Goal: Obtain resource: Download file/media

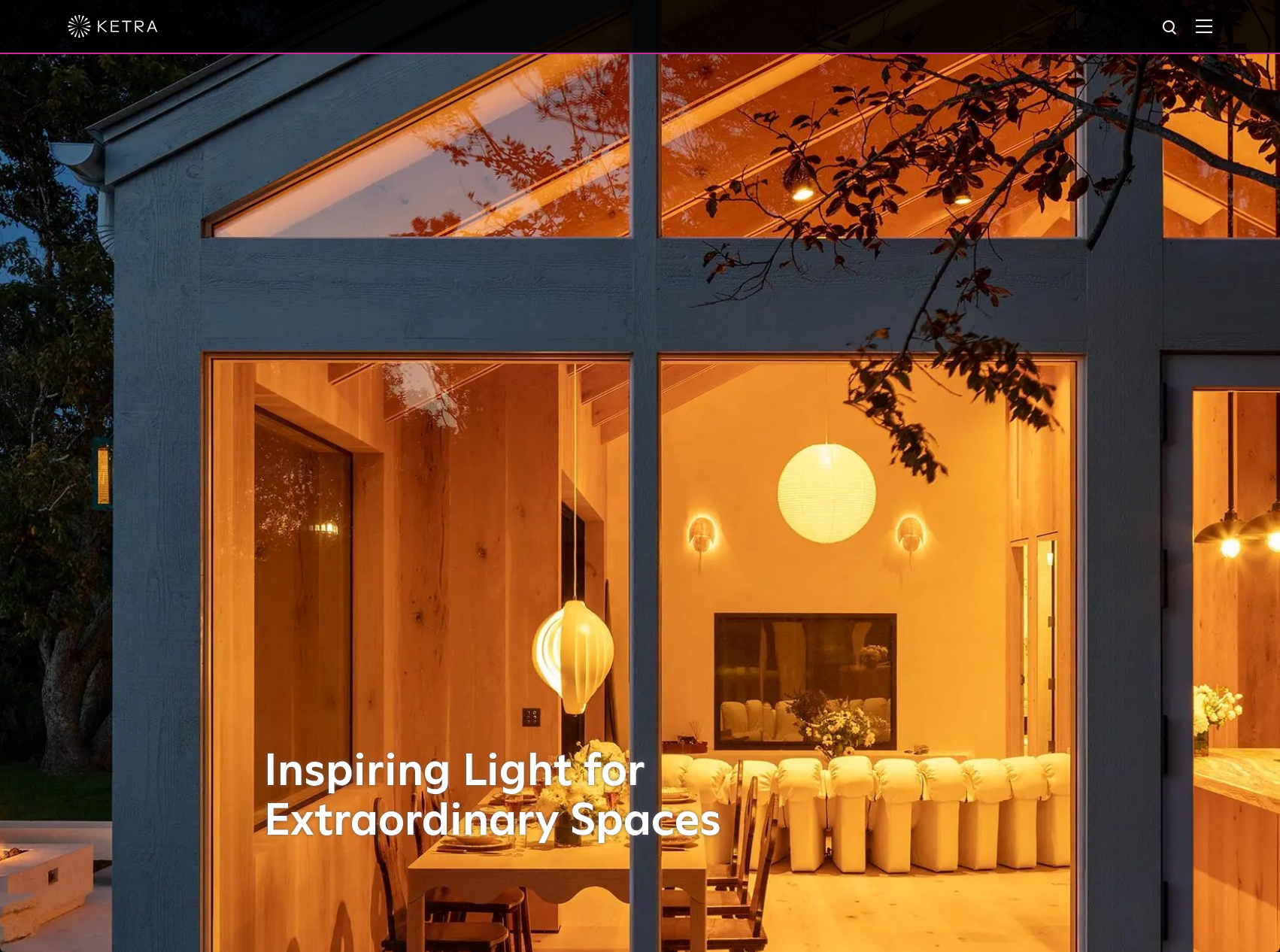
click at [1212, 27] on div at bounding box center [640, 27] width 1280 height 54
click at [1211, 29] on img at bounding box center [1204, 25] width 16 height 15
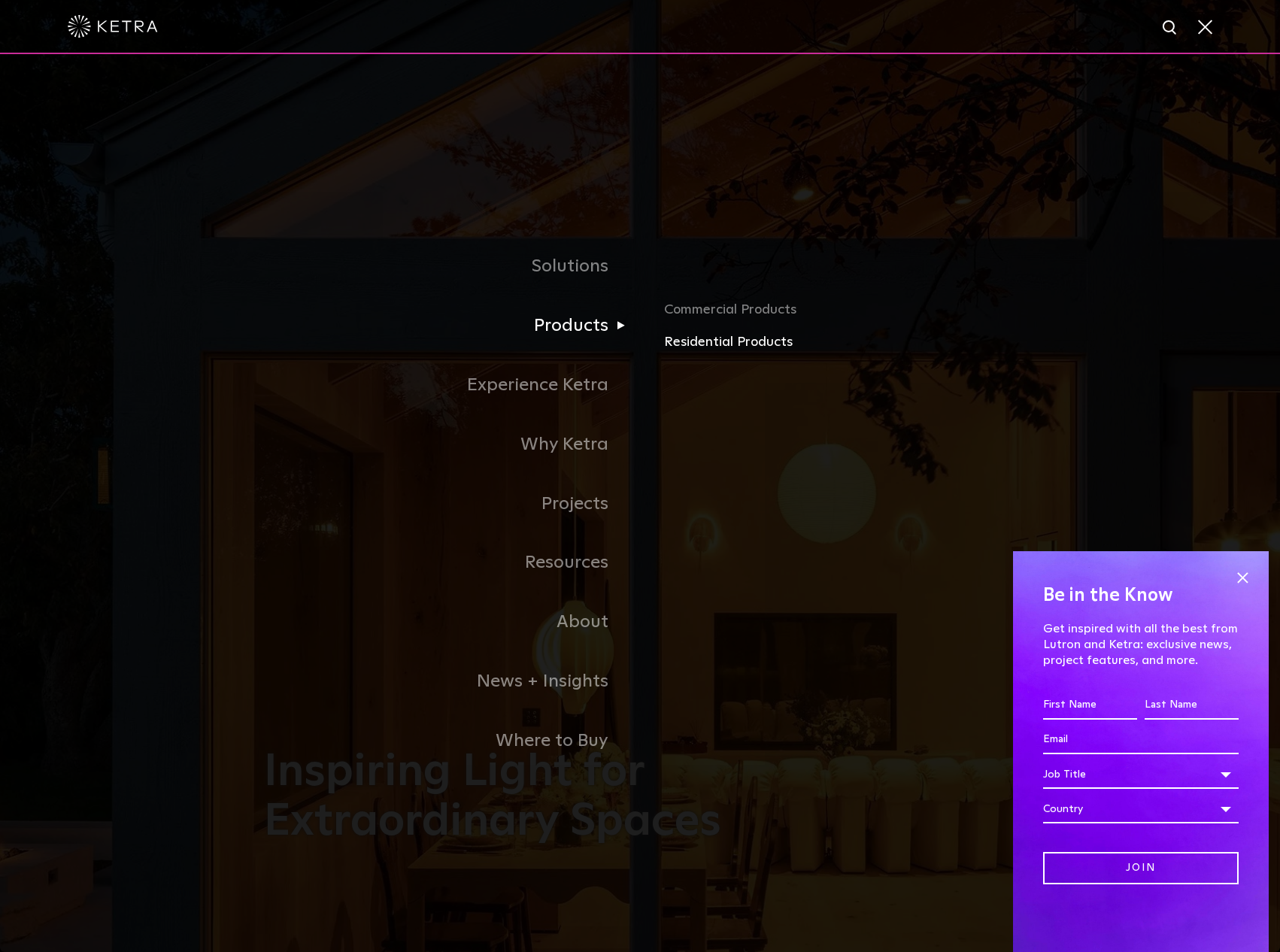
click at [692, 340] on link "Residential Products" at bounding box center [840, 342] width 352 height 22
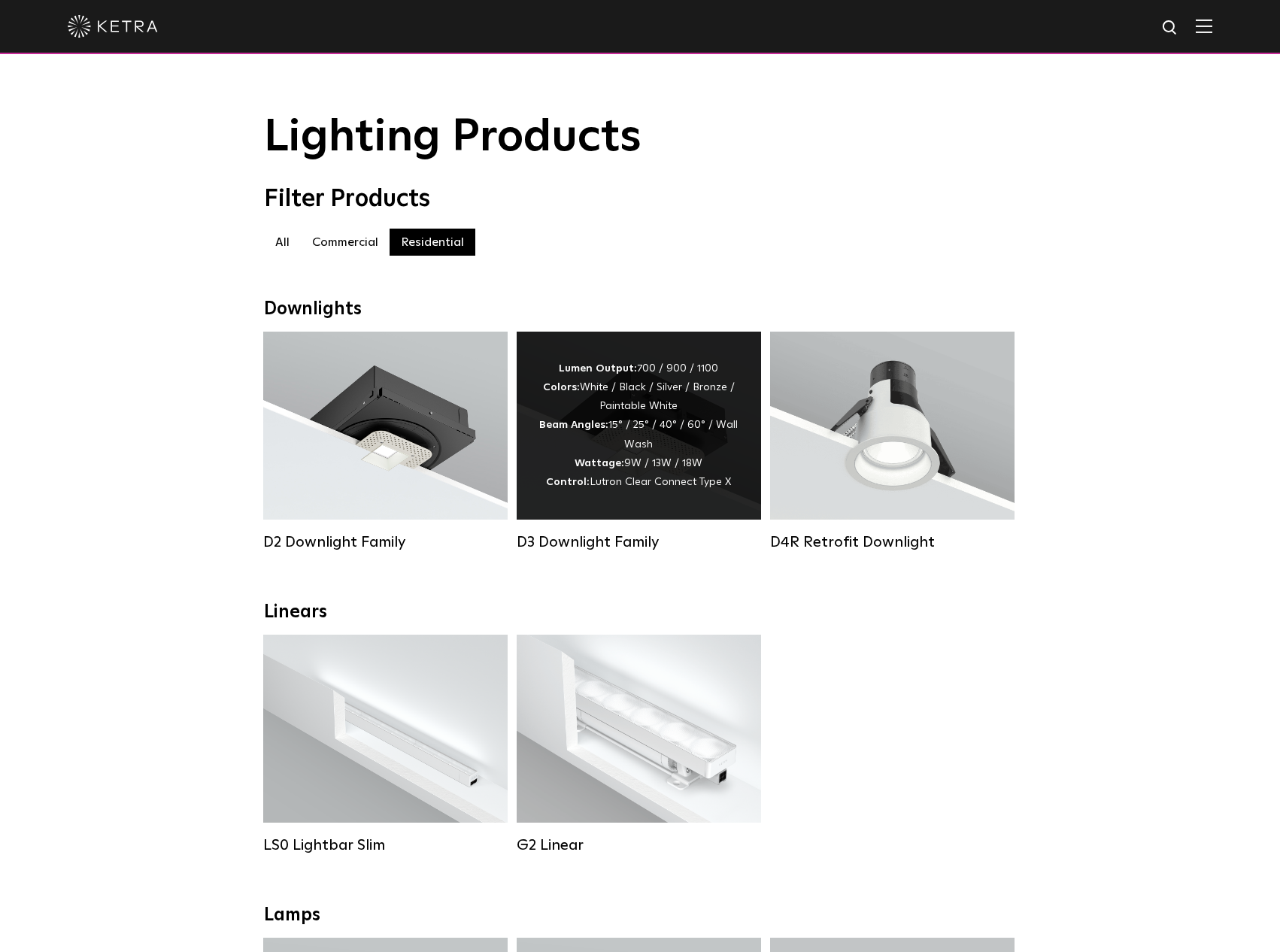
click at [620, 504] on div "Lumen Output: 700 / 900 / 1100 Colors: White / Black / Silver / Bronze / Painta…" at bounding box center [639, 425] width 244 height 188
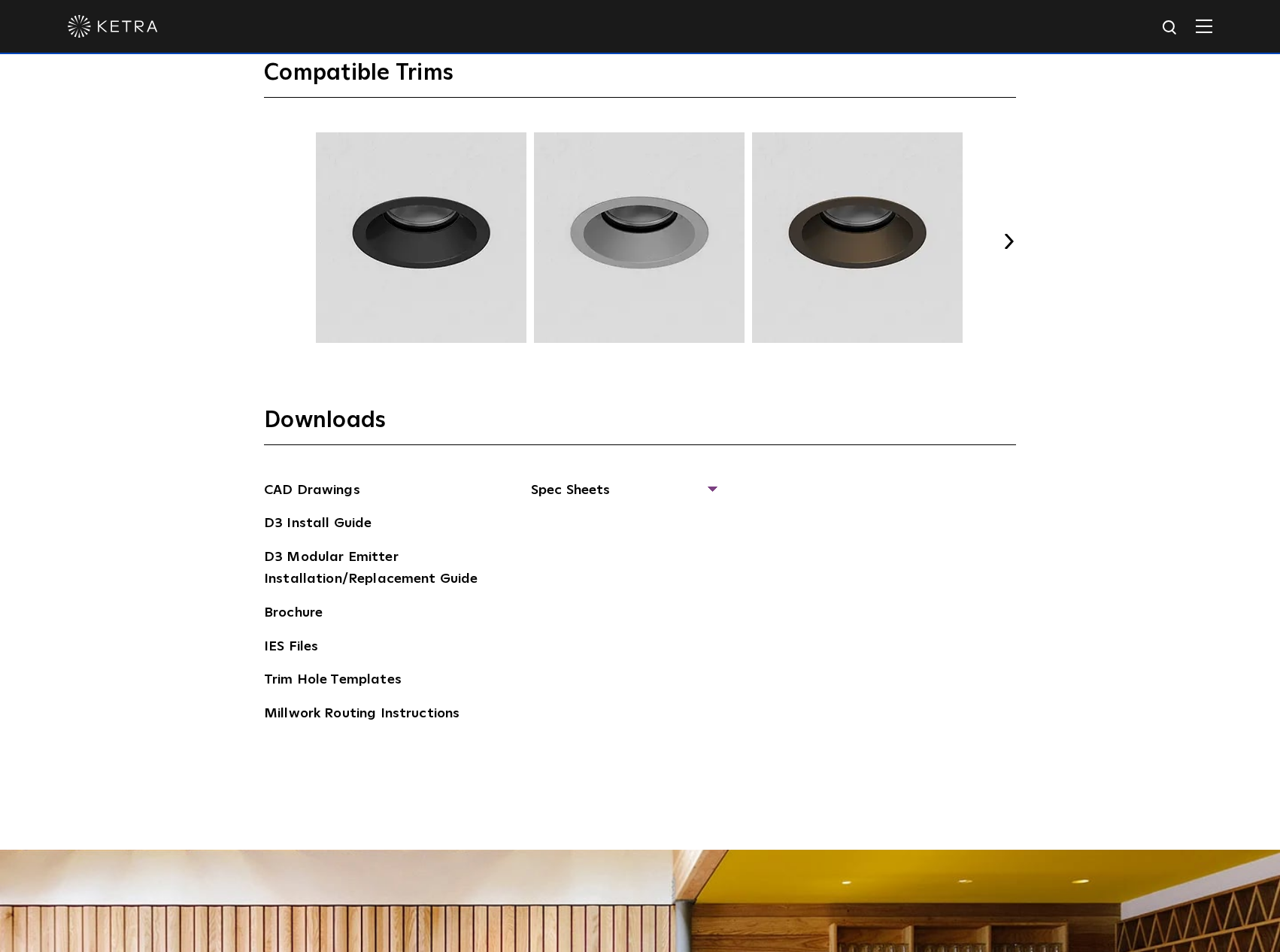
scroll to position [2360, 0]
click at [580, 484] on span "Spec Sheets" at bounding box center [623, 495] width 184 height 33
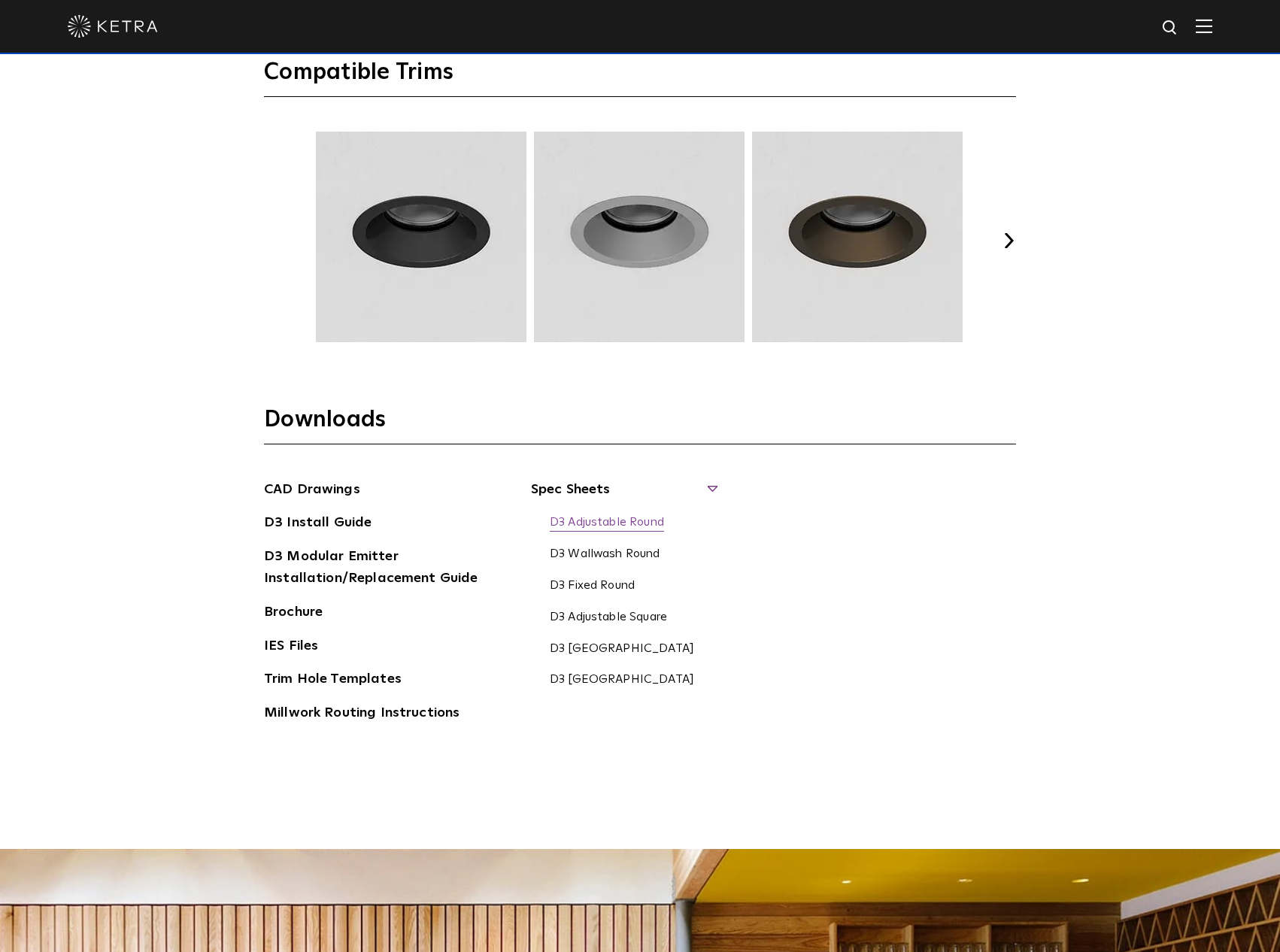
click at [616, 524] on link "D3 Adjustable Round" at bounding box center [607, 523] width 114 height 16
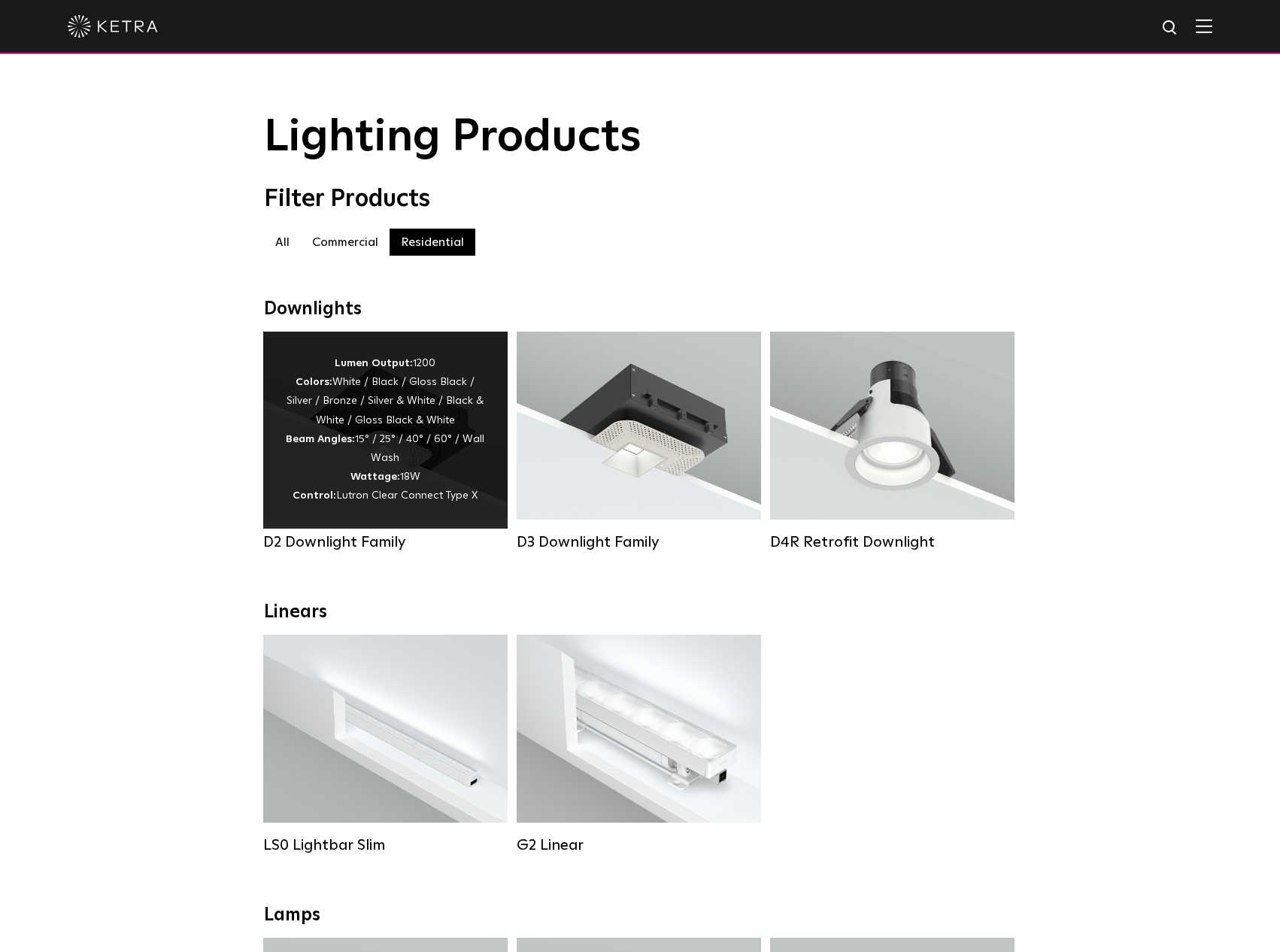
click at [384, 444] on div "Lumen Output: 1200 Colors: White / Black / Gloss Black / Silver / Bronze / Silv…" at bounding box center [385, 430] width 200 height 152
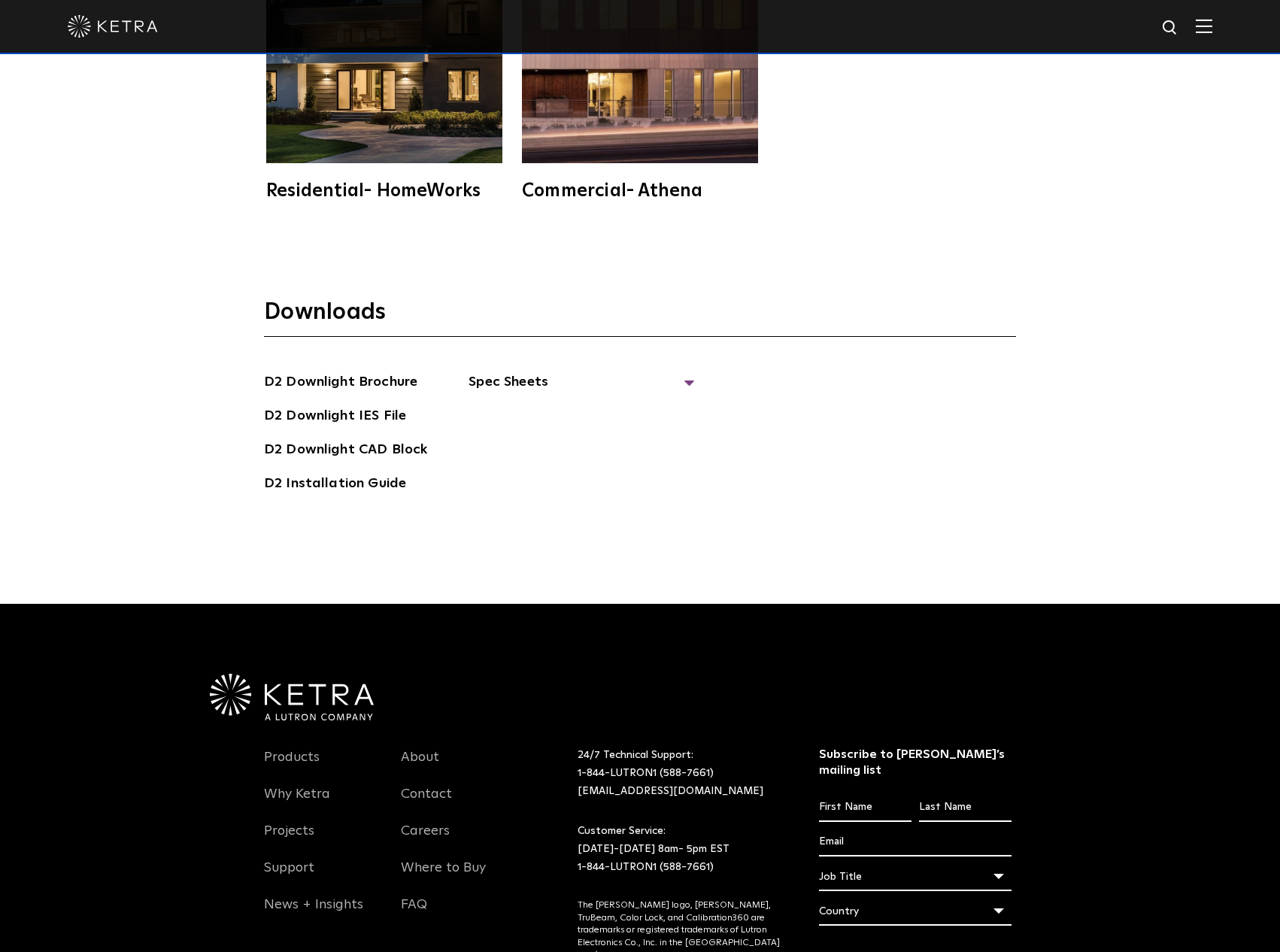
scroll to position [4842, 0]
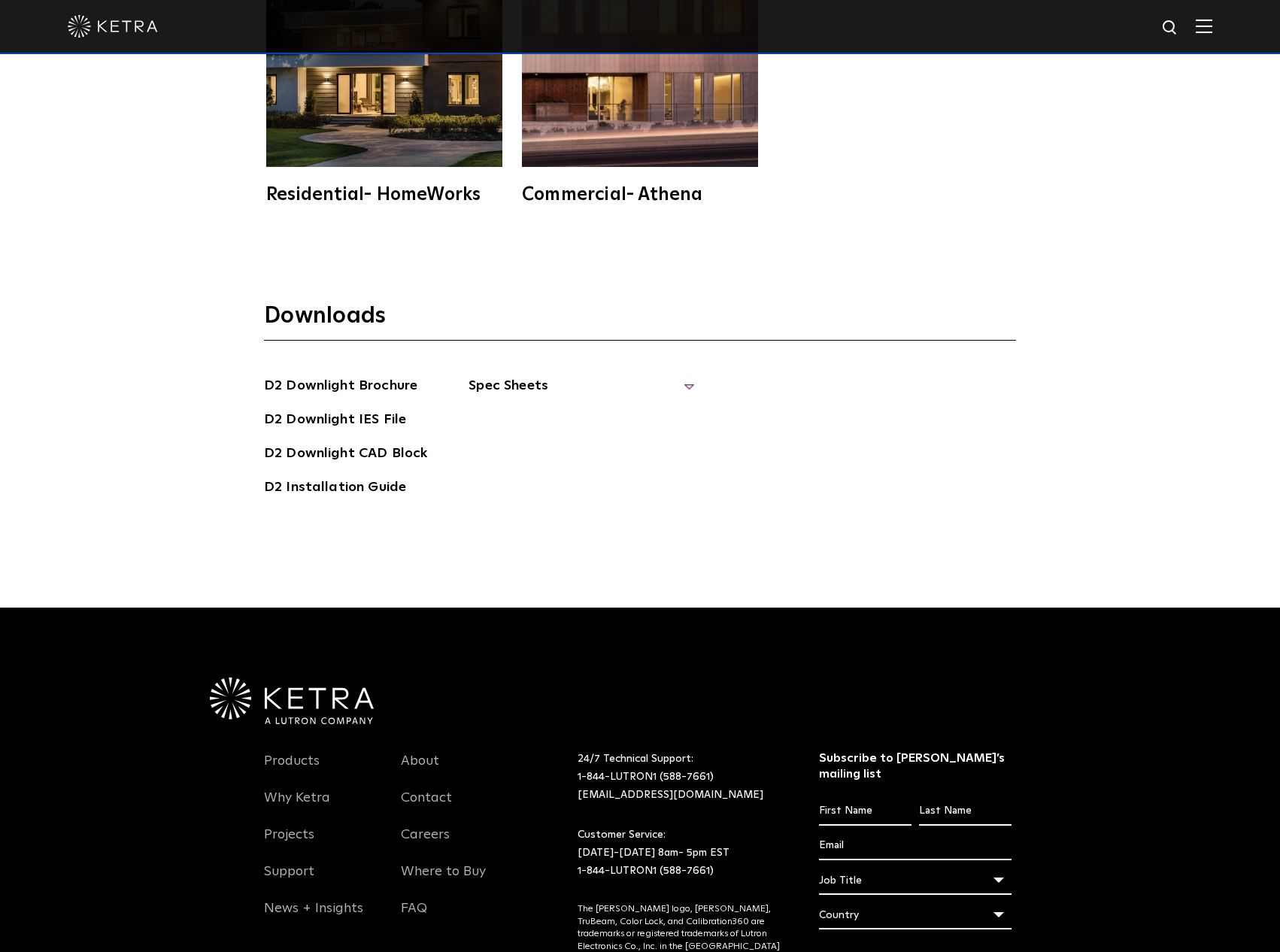
click at [528, 375] on span "Spec Sheets" at bounding box center [581, 391] width 226 height 33
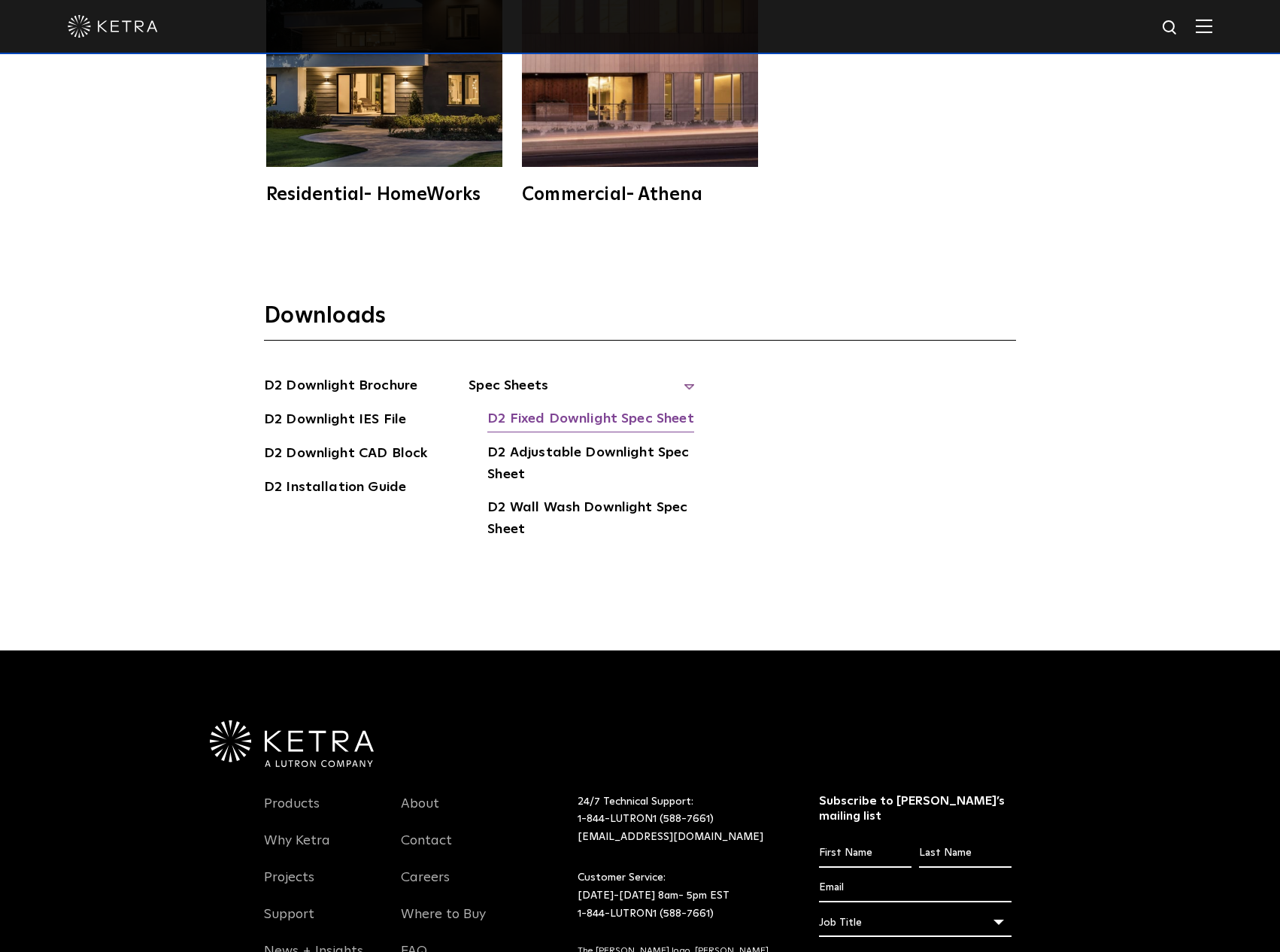
click at [553, 408] on link "D2 Fixed Downlight Spec Sheet" at bounding box center [590, 420] width 206 height 24
